Goal: Find specific page/section: Find specific page/section

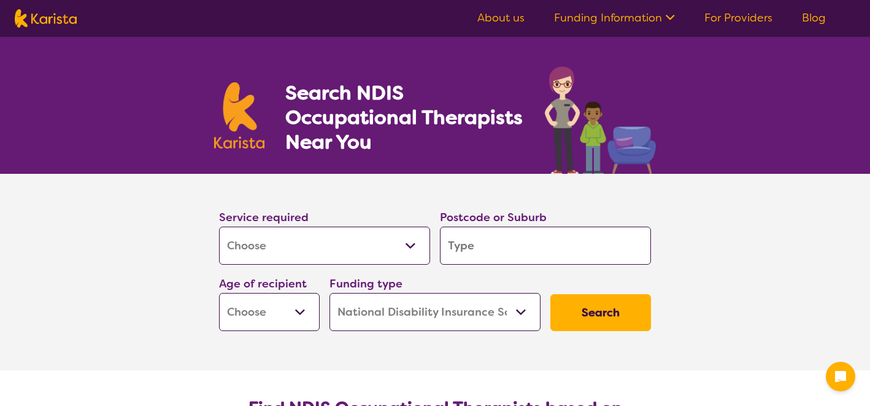
select select "[MEDICAL_DATA]"
select select "NDIS"
select select "[MEDICAL_DATA]"
select select "NDIS"
select select "[MEDICAL_DATA]"
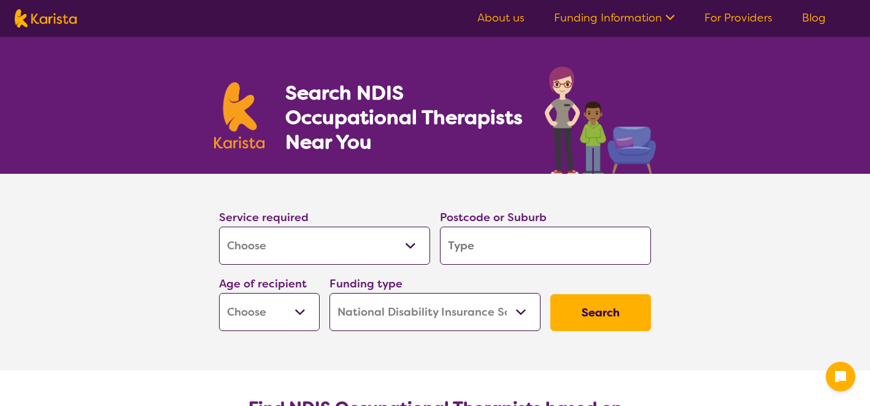
select select "NDIS"
select select "[MEDICAL_DATA]"
select select "NDIS"
